Goal: Information Seeking & Learning: Learn about a topic

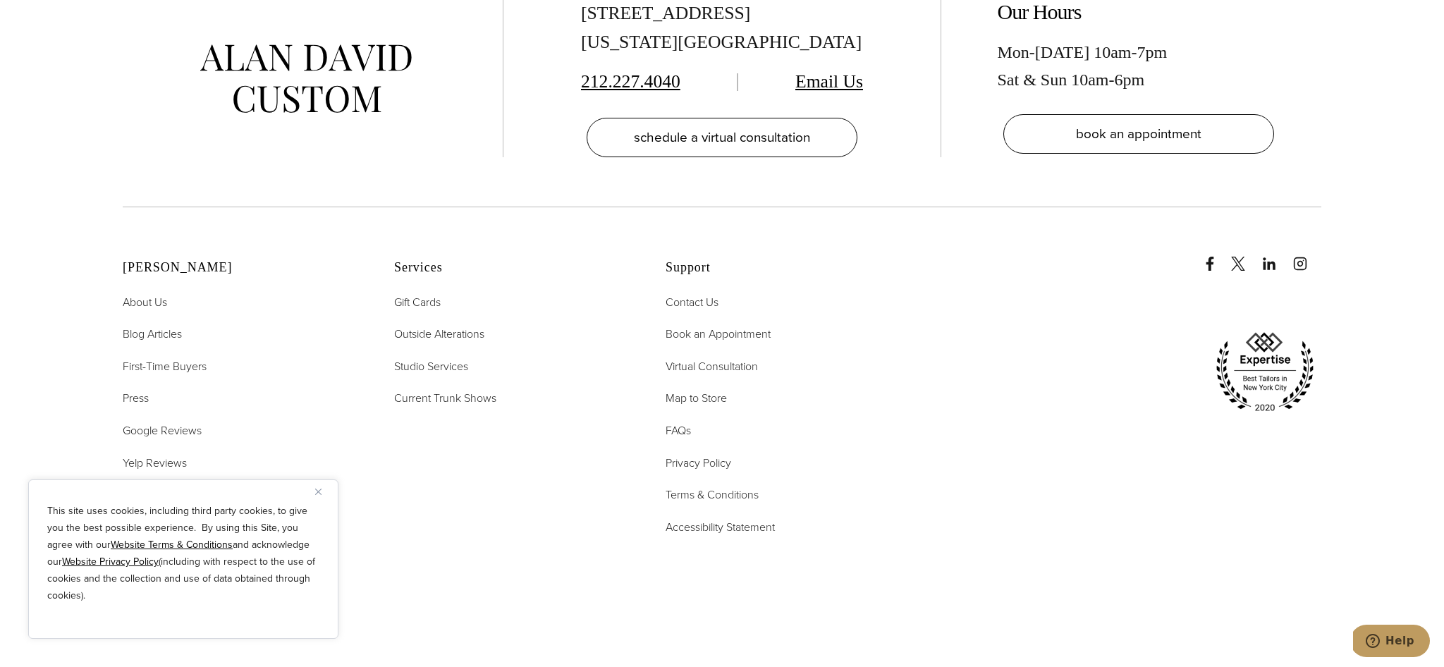
scroll to position [7302, 0]
click at [170, 484] on span "Custom Suit Guide" at bounding box center [168, 492] width 90 height 16
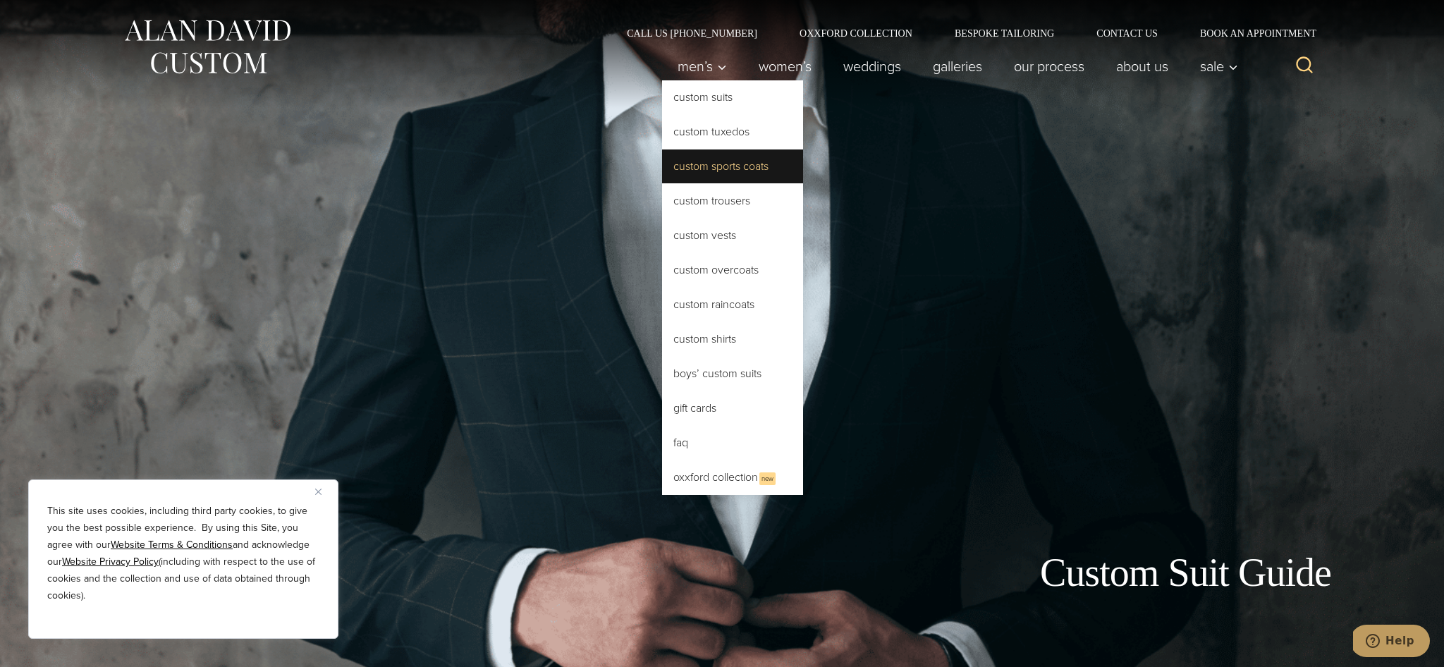
click at [689, 168] on link "Custom Sports Coats" at bounding box center [732, 166] width 141 height 34
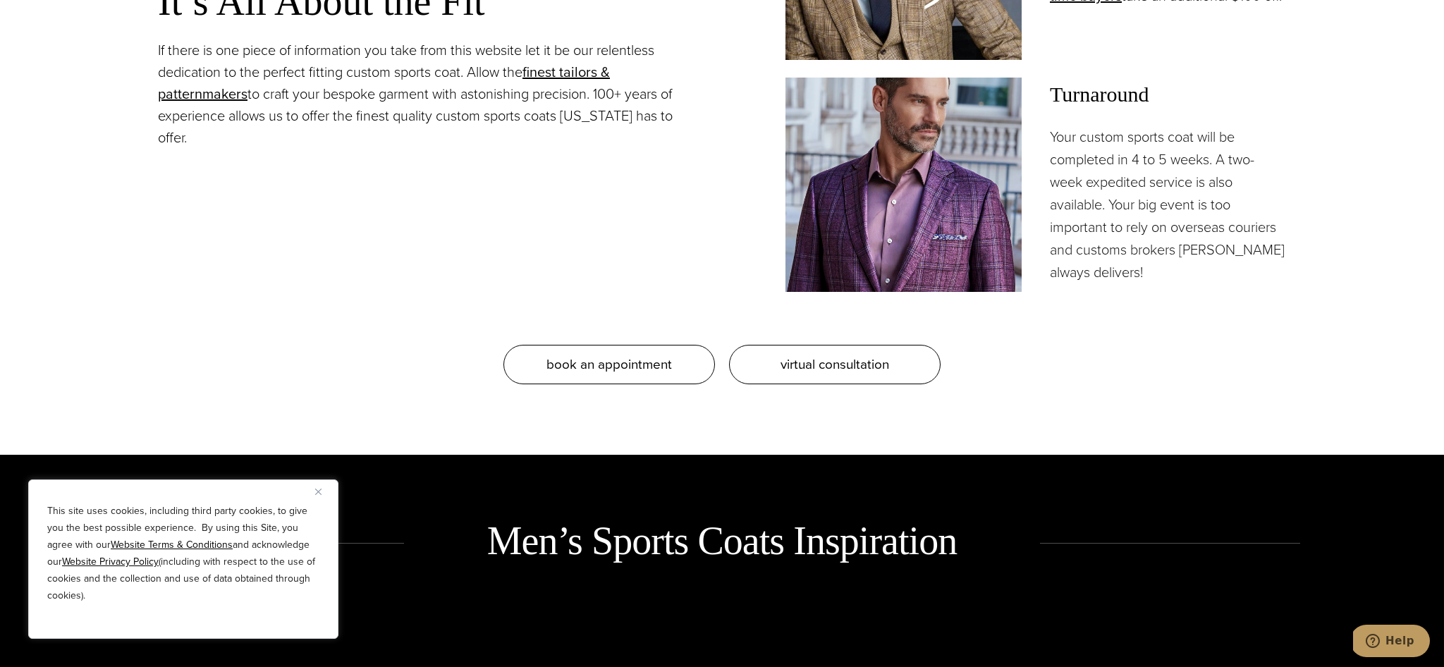
scroll to position [1524, 0]
